Goal: Task Accomplishment & Management: Use online tool/utility

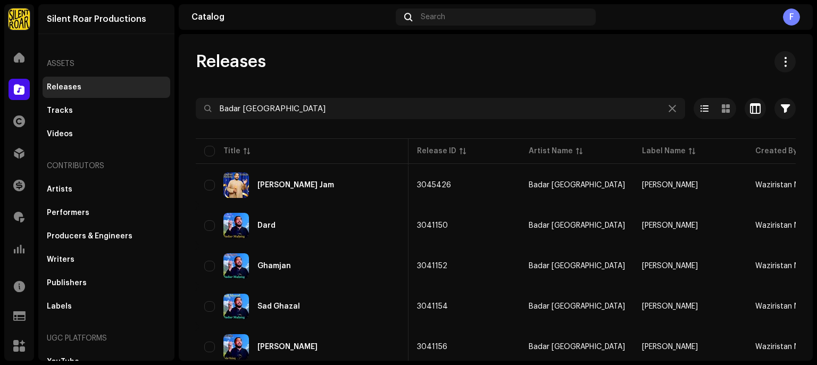
scroll to position [0, 113]
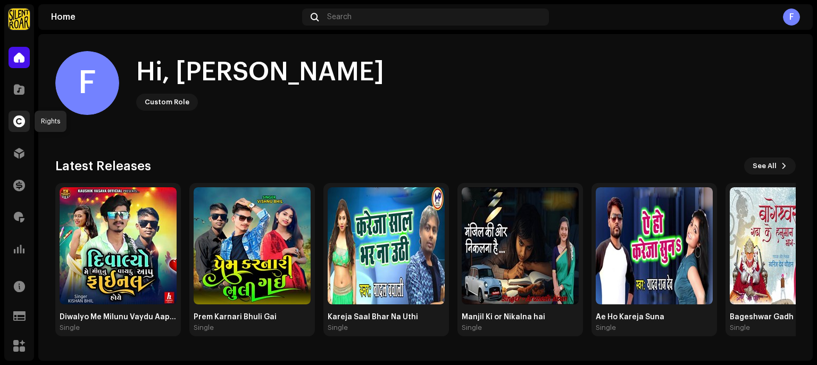
click at [14, 120] on span at bounding box center [19, 121] width 12 height 9
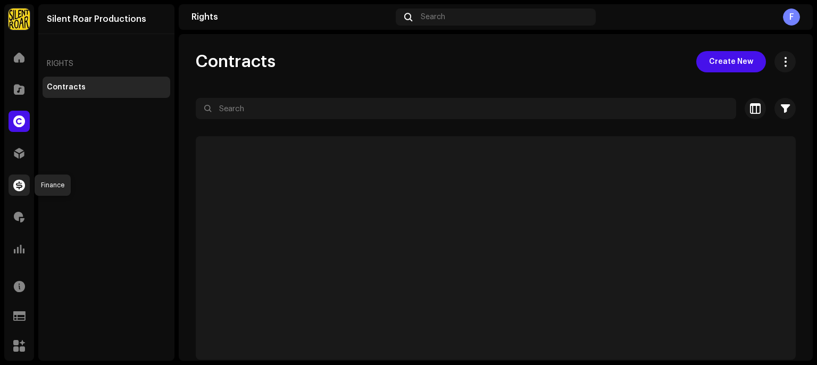
click at [15, 184] on span at bounding box center [19, 185] width 12 height 9
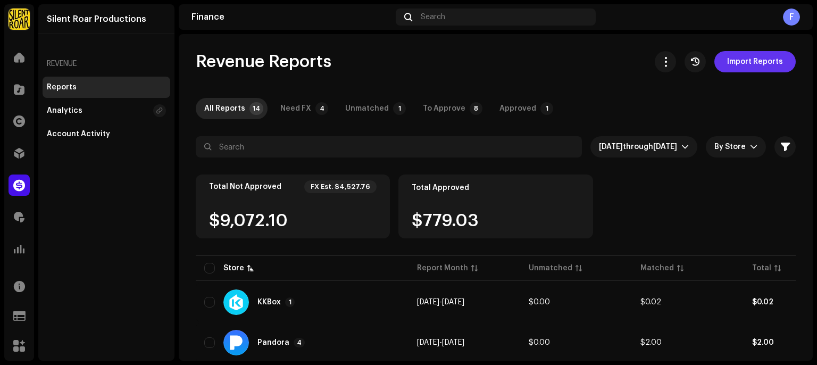
click at [739, 63] on span "Import Reports" at bounding box center [755, 61] width 56 height 21
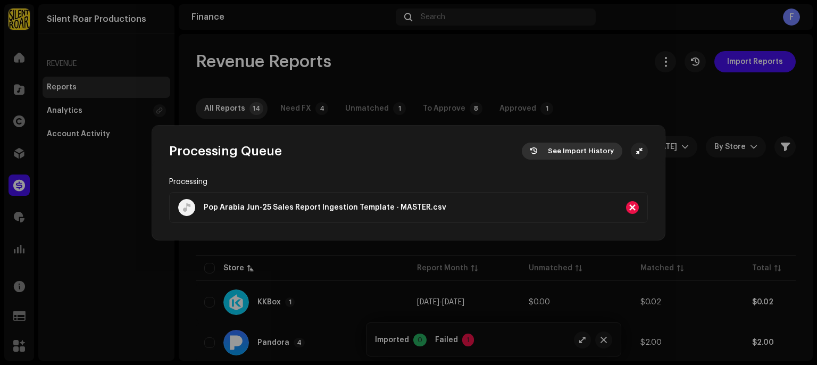
click at [581, 150] on span "See Import History" at bounding box center [581, 150] width 66 height 21
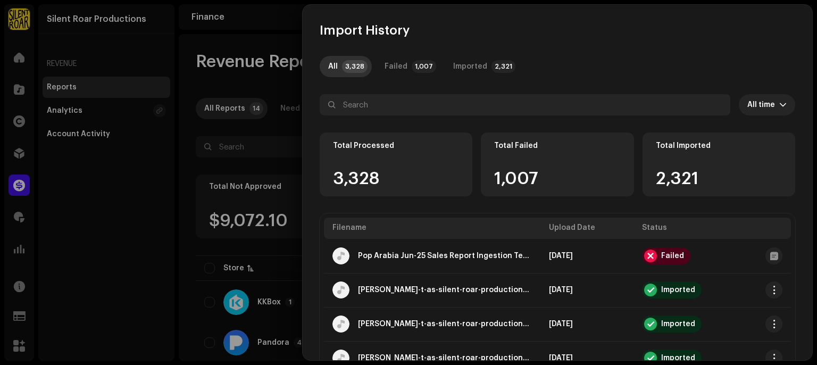
click at [219, 93] on div at bounding box center [408, 182] width 817 height 365
